Goal: Task Accomplishment & Management: Manage account settings

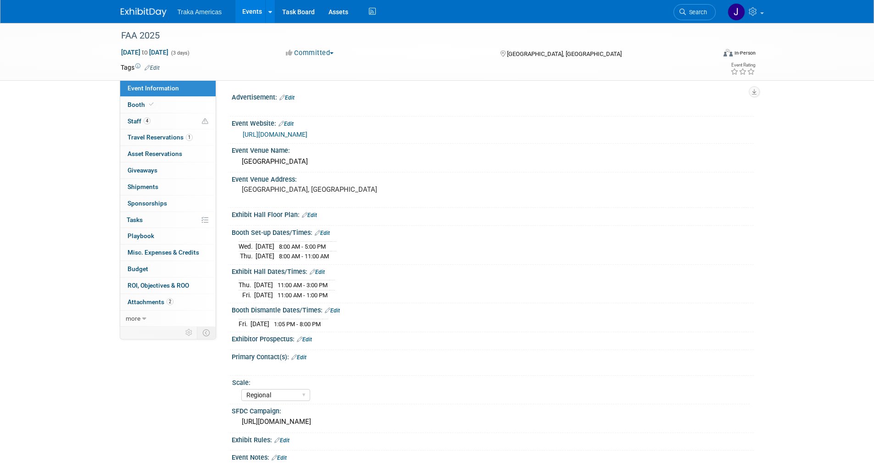
select select "Regional"
click at [126, 7] on link at bounding box center [149, 7] width 57 height 7
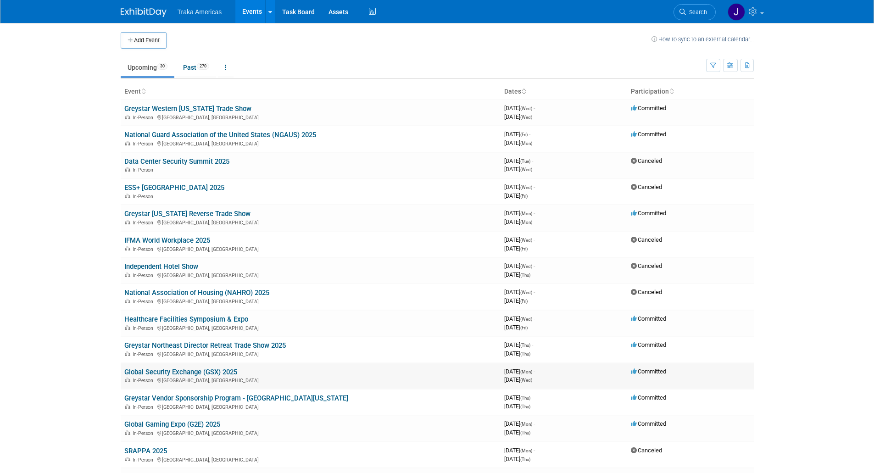
click at [193, 373] on link "Global Security Exchange (GSX) 2025" at bounding box center [180, 372] width 113 height 8
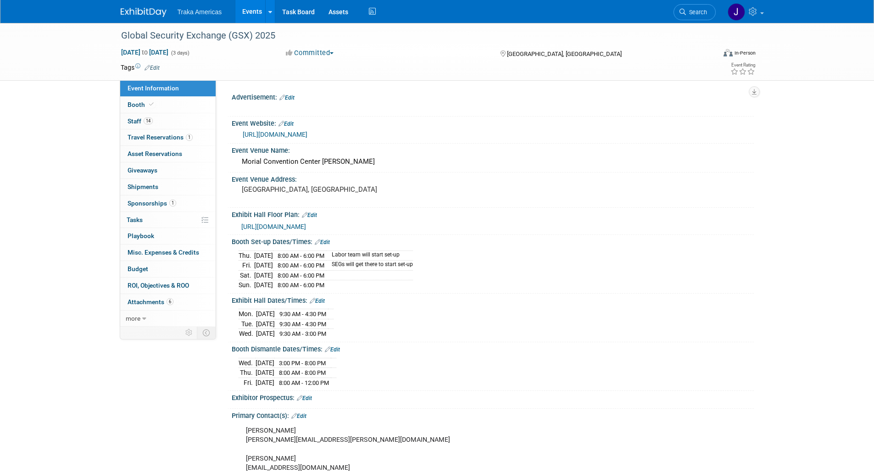
select select "National"
click at [167, 301] on span "6" at bounding box center [170, 301] width 7 height 7
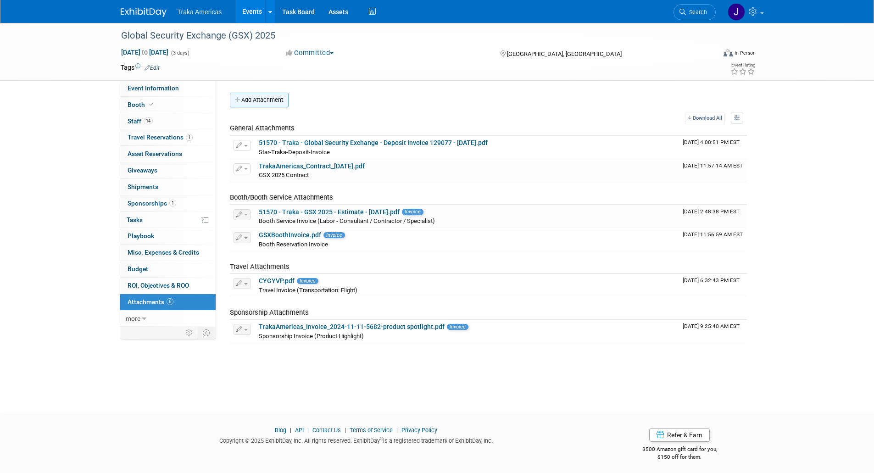
click at [247, 96] on button "Add Attachment" at bounding box center [259, 100] width 59 height 15
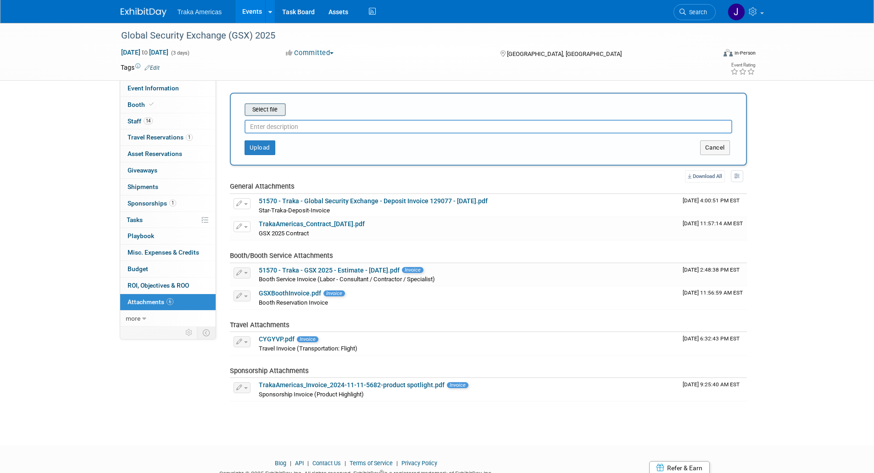
click at [262, 110] on input "file" at bounding box center [230, 109] width 109 height 11
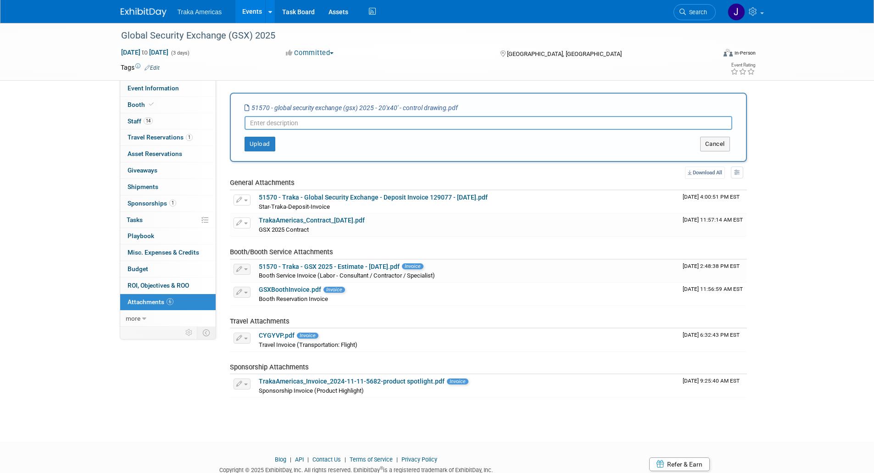
click at [290, 121] on input "text" at bounding box center [489, 123] width 488 height 14
click at [255, 148] on button "Upload" at bounding box center [260, 144] width 31 height 15
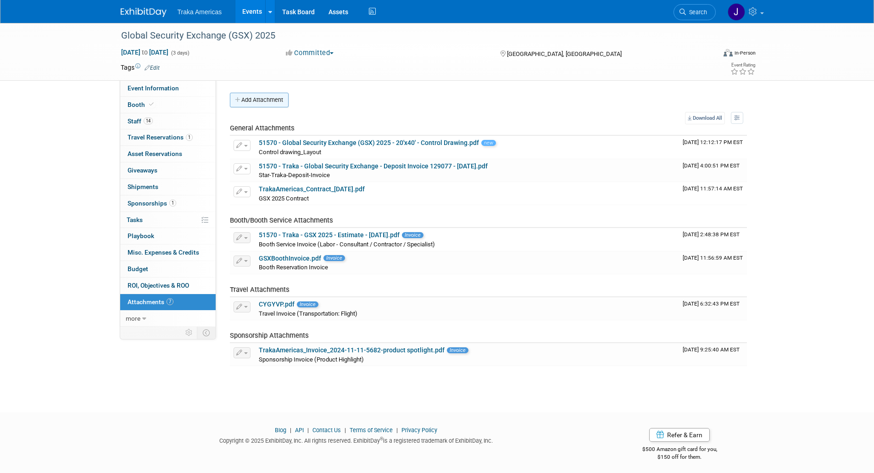
click at [275, 106] on button "Add Attachment" at bounding box center [259, 100] width 59 height 15
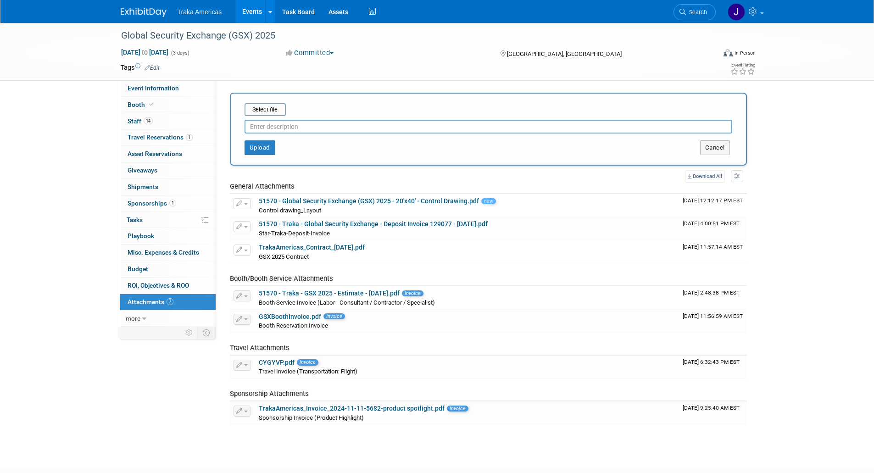
click at [282, 129] on input "text" at bounding box center [489, 127] width 488 height 14
type input "Graphics_Proof"
click at [261, 110] on input "file" at bounding box center [230, 109] width 109 height 11
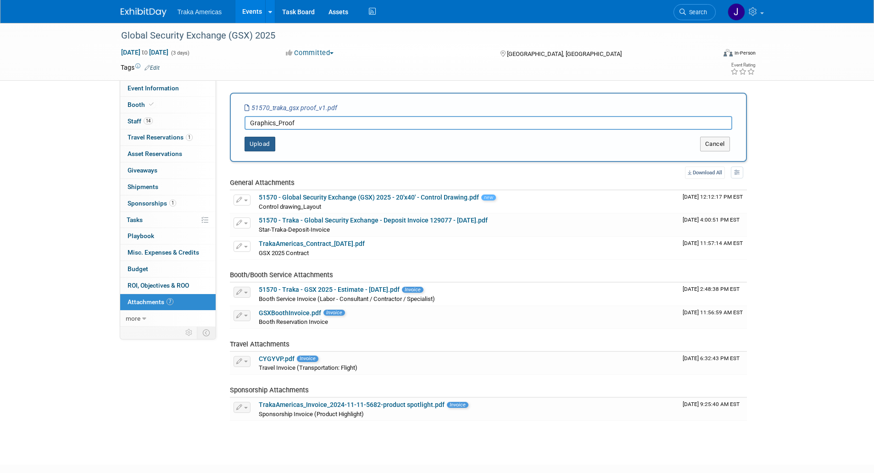
click at [258, 145] on button "Upload" at bounding box center [260, 144] width 31 height 15
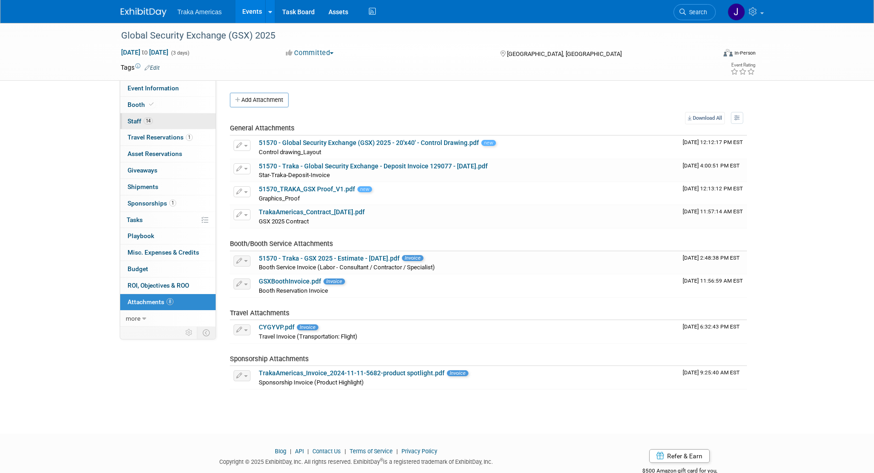
click at [145, 123] on span "14" at bounding box center [148, 120] width 9 height 7
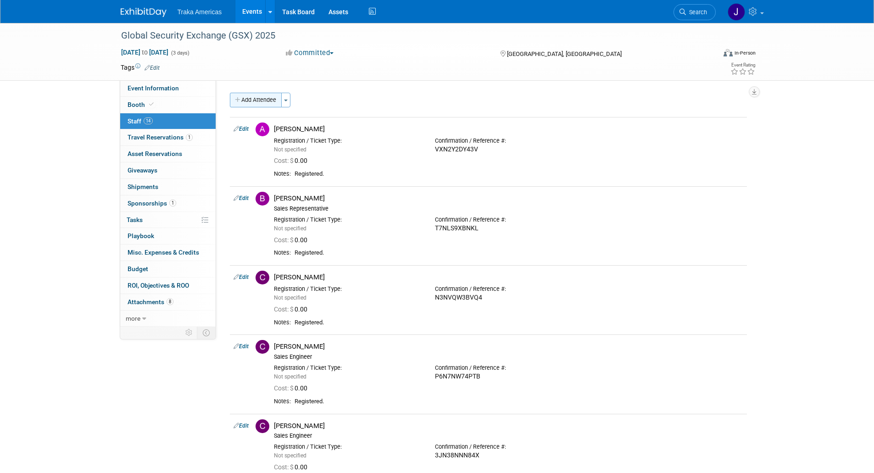
click at [250, 105] on button "Add Attendee" at bounding box center [256, 100] width 52 height 15
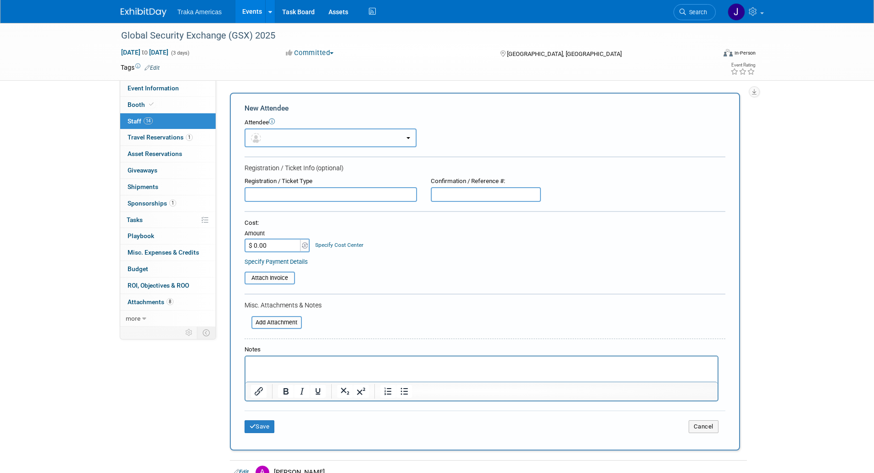
click at [273, 134] on button "button" at bounding box center [331, 137] width 172 height 19
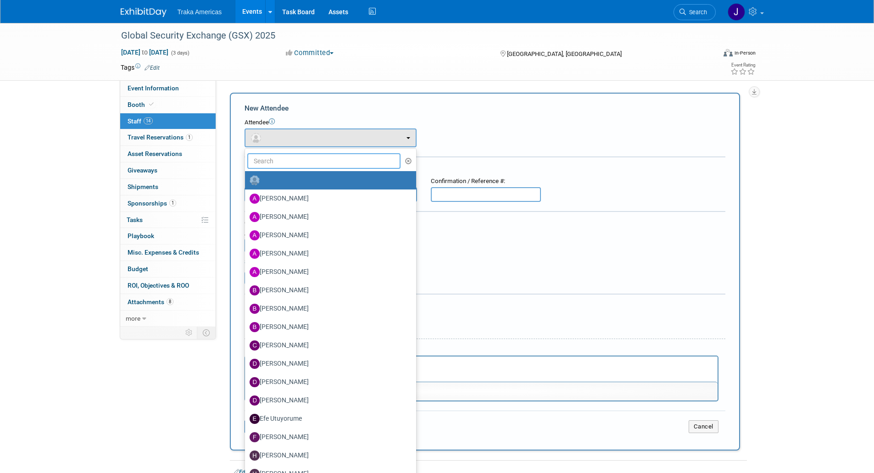
click at [283, 161] on input "text" at bounding box center [324, 161] width 154 height 16
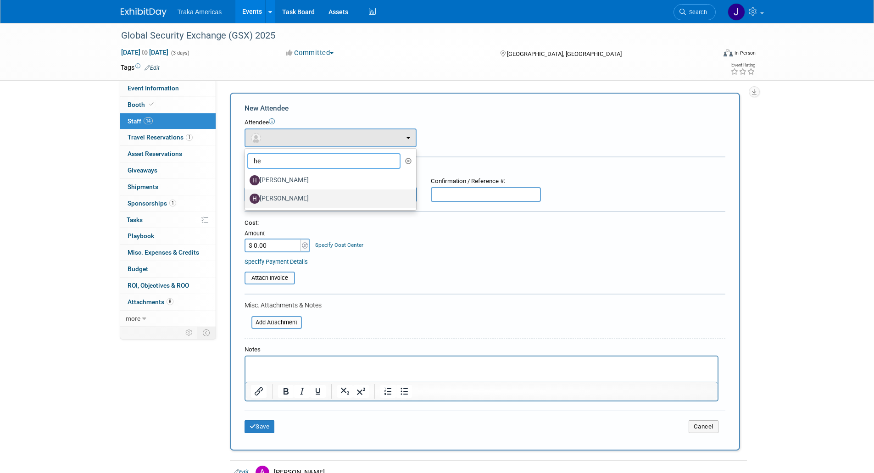
type input "he"
click at [294, 195] on label "[PERSON_NAME]" at bounding box center [328, 198] width 157 height 15
click at [246, 195] on input "[PERSON_NAME]" at bounding box center [243, 198] width 6 height 6
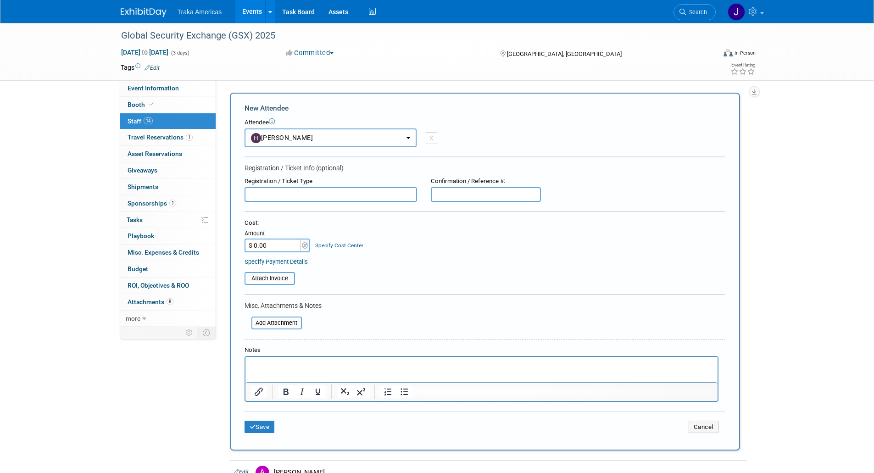
select select "f7e20ed8-2a24-4092-b321-526642b663ad"
select select "100"
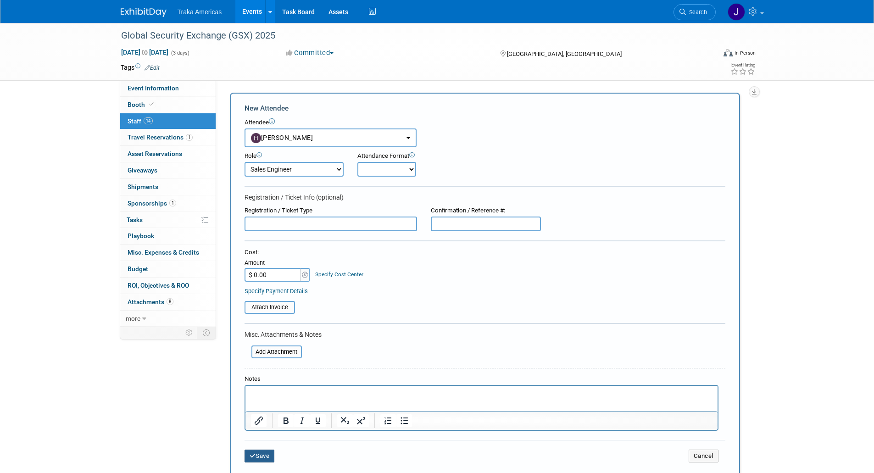
click at [261, 454] on button "Save" at bounding box center [260, 456] width 30 height 13
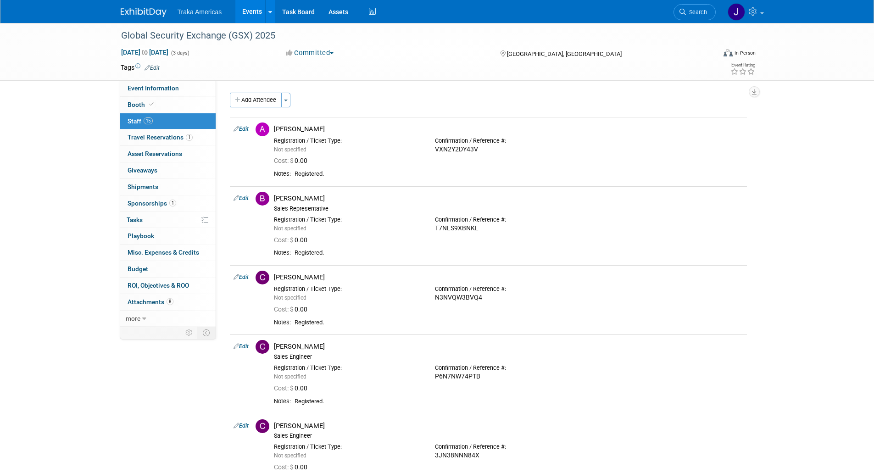
click at [171, 80] on div "Global Security Exchange (GSX) 2025 [DATE] to [DATE] (3 days) [DATE] to [DATE] …" at bounding box center [437, 51] width 647 height 57
click at [176, 90] on span "Event Information" at bounding box center [153, 87] width 51 height 7
select select "National"
